Goal: Task Accomplishment & Management: Use online tool/utility

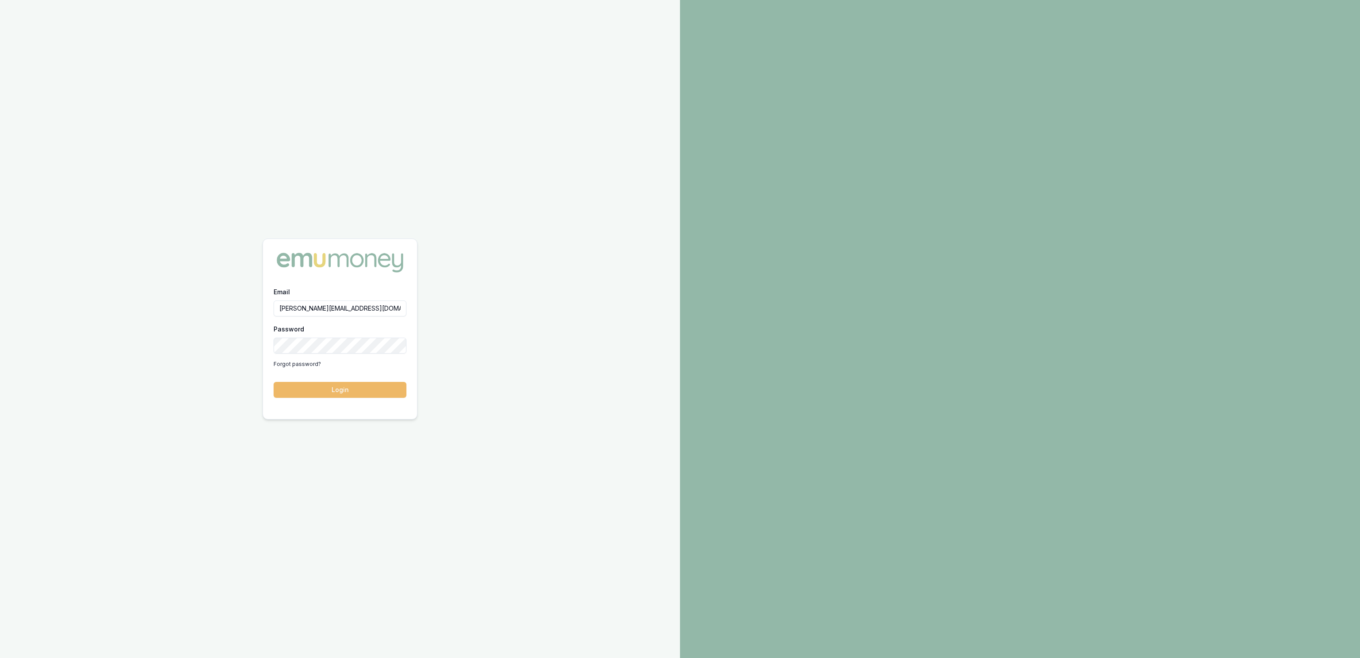
click at [303, 388] on button "Login" at bounding box center [340, 390] width 133 height 16
